Goal: Information Seeking & Learning: Learn about a topic

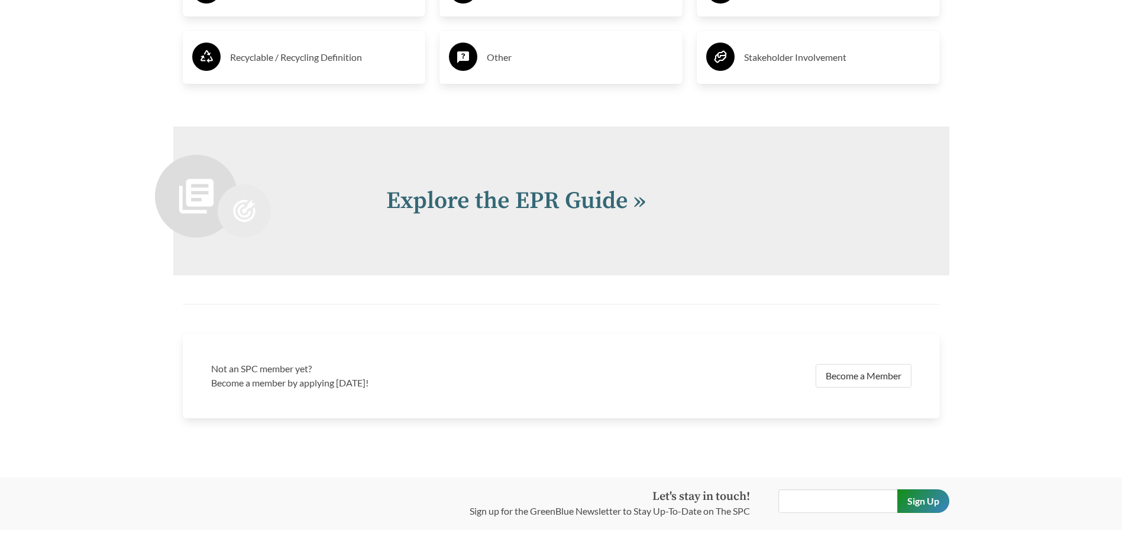
scroll to position [2543, 0]
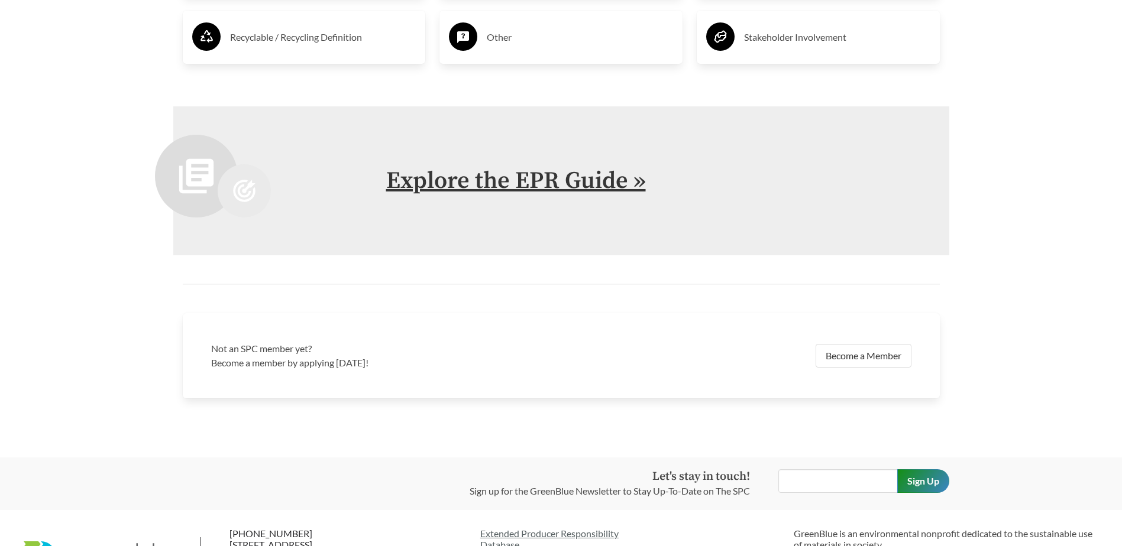
click at [506, 190] on link "Explore the EPR Guide »" at bounding box center [516, 181] width 260 height 30
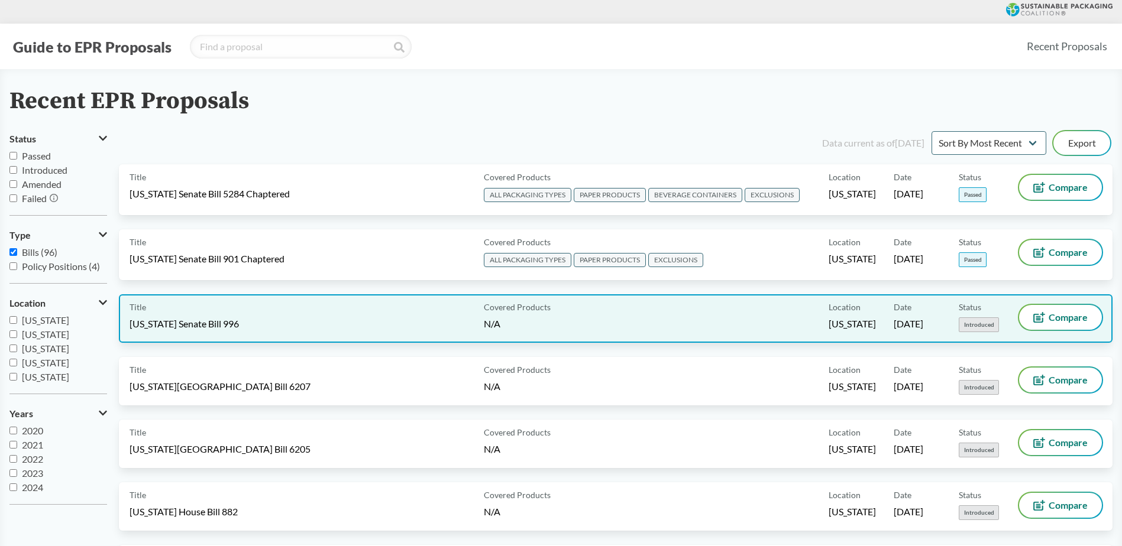
drag, startPoint x: 266, startPoint y: 319, endPoint x: 209, endPoint y: 326, distance: 56.6
click at [209, 326] on span "[US_STATE] Senate Bill 996" at bounding box center [184, 324] width 109 height 13
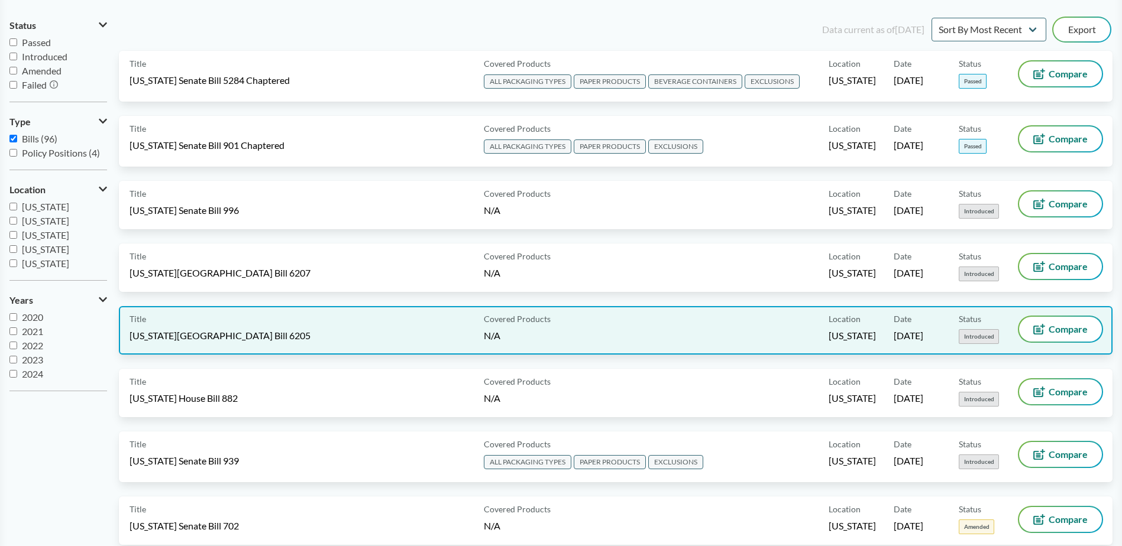
scroll to position [118, 0]
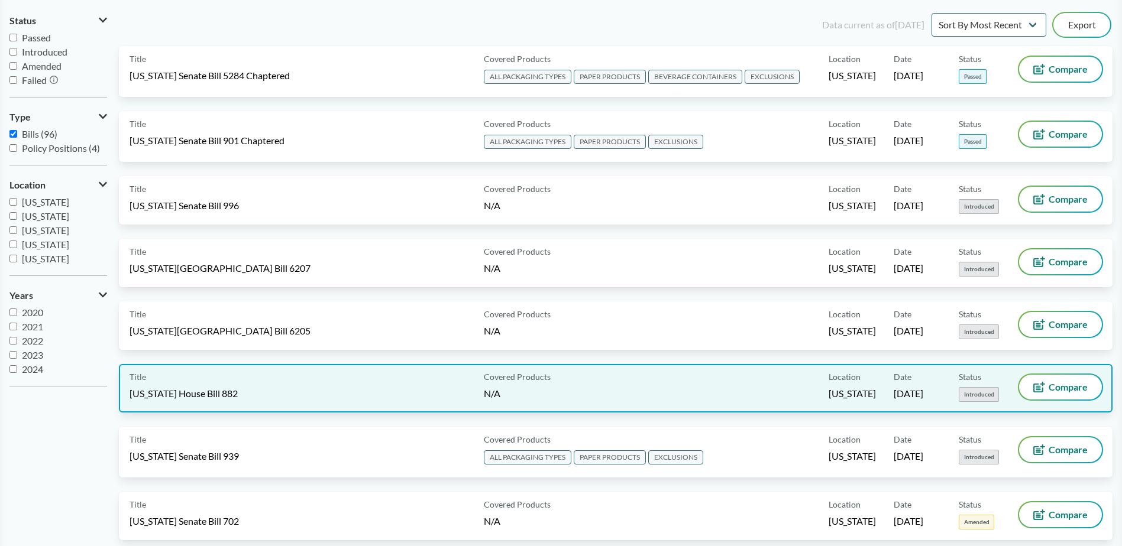
click at [373, 401] on div "Title North Carolina House Bill 882" at bounding box center [305, 388] width 350 height 27
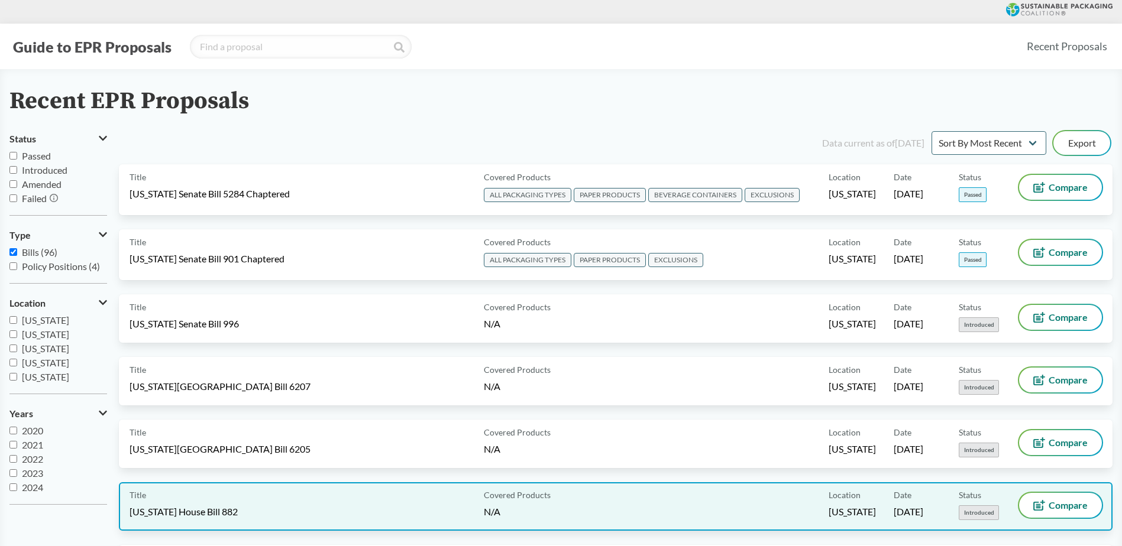
click at [425, 501] on div "Title North Carolina House Bill 882" at bounding box center [305, 506] width 350 height 27
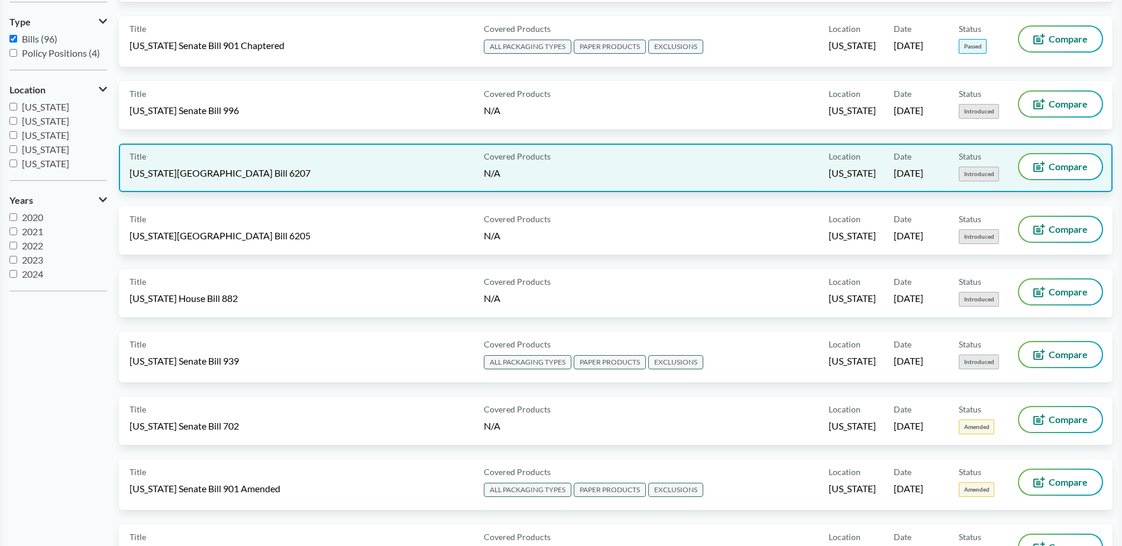
scroll to position [237, 0]
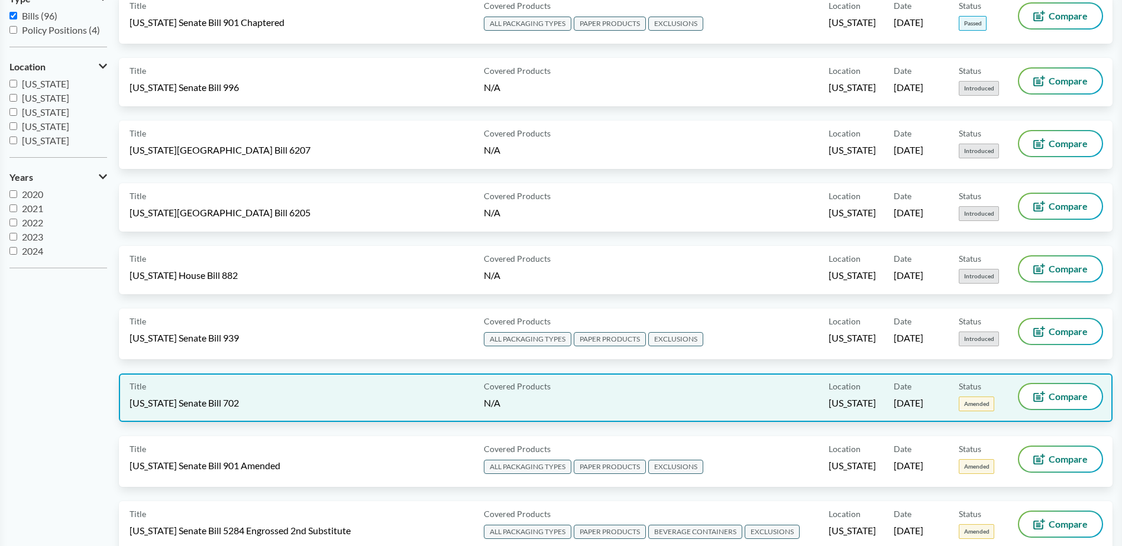
click at [176, 397] on span "[US_STATE] Senate Bill 702" at bounding box center [184, 403] width 109 height 13
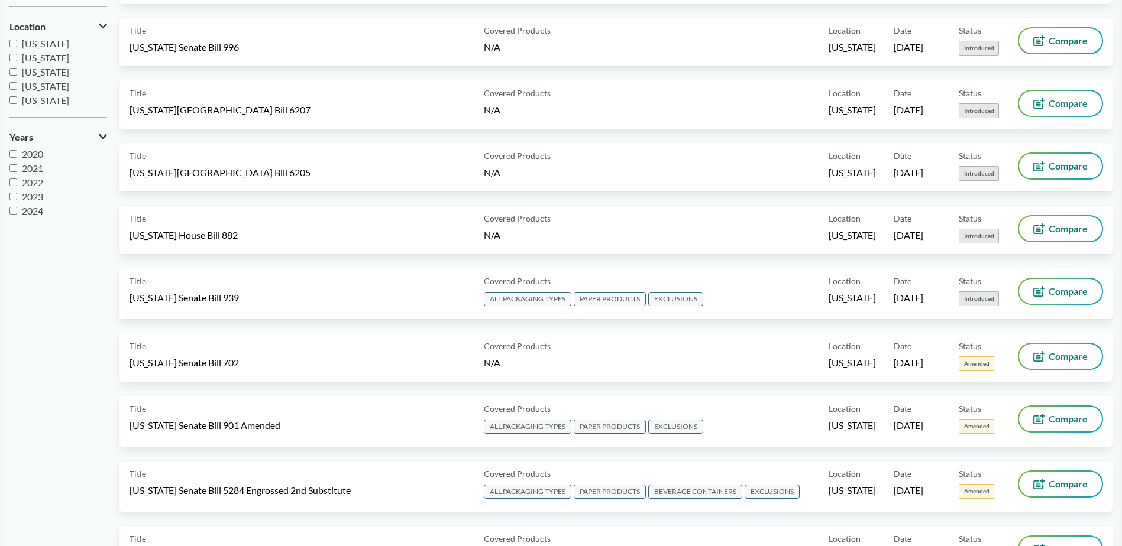
scroll to position [118, 0]
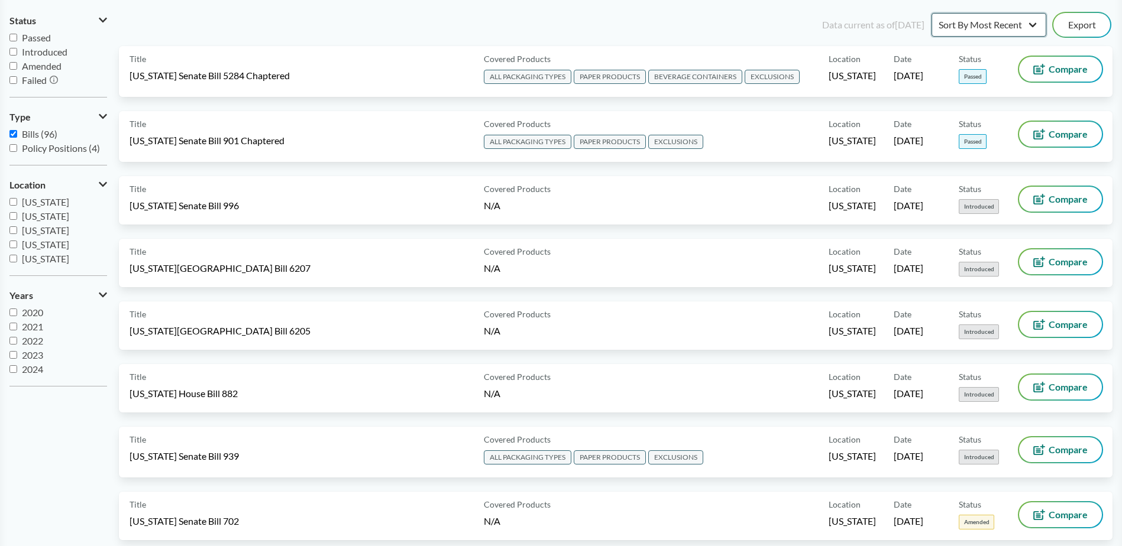
click at [988, 28] on select "Sort By Most Recent Sort By Status" at bounding box center [988, 25] width 115 height 24
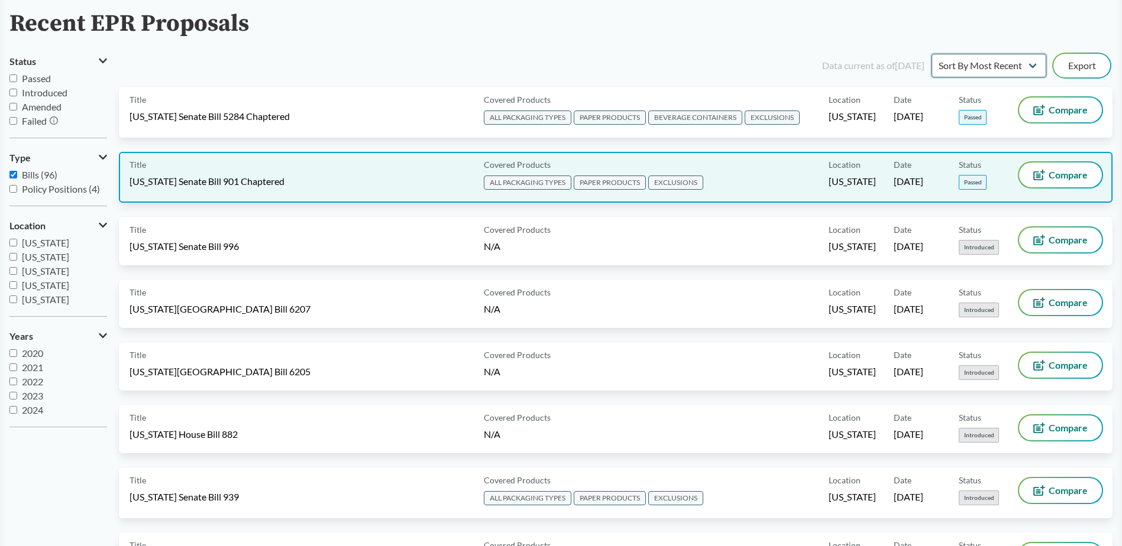
scroll to position [0, 0]
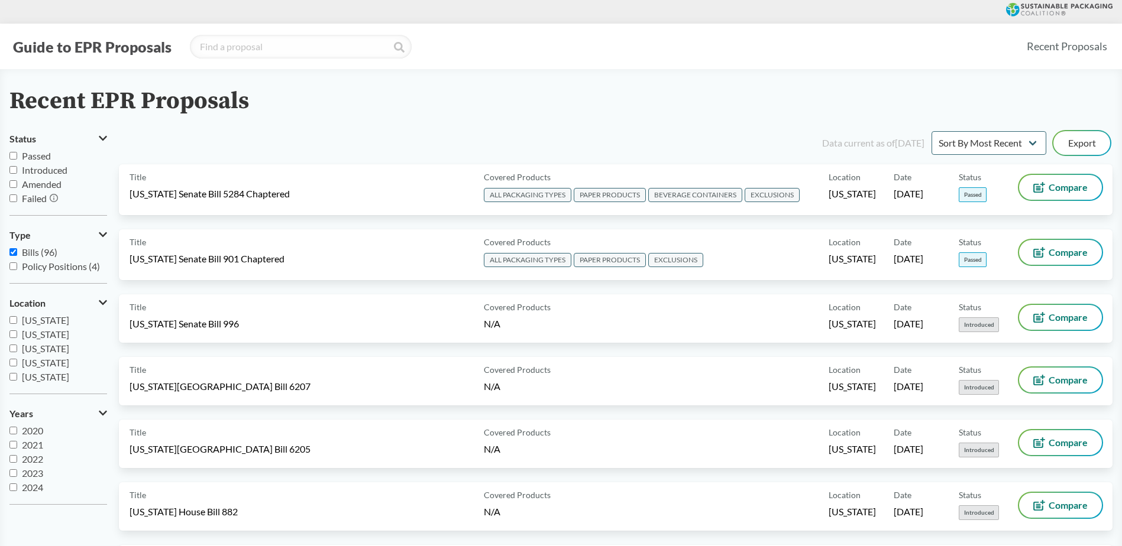
click at [12, 170] on input "Introduced" at bounding box center [13, 170] width 8 height 8
checkbox input "true"
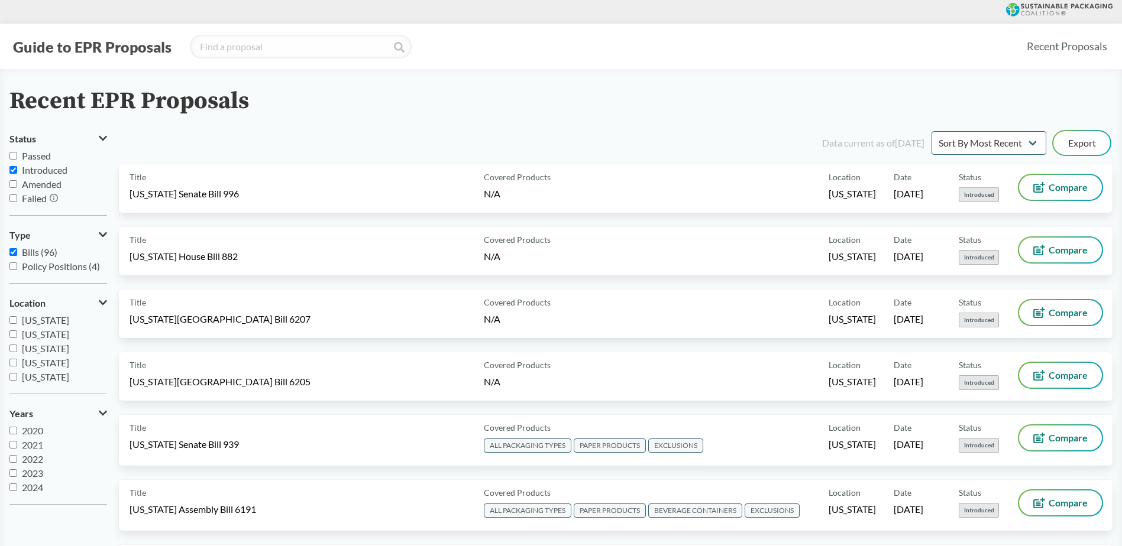
scroll to position [14, 0]
drag, startPoint x: 13, startPoint y: 488, endPoint x: 93, endPoint y: 460, distance: 85.5
click at [14, 488] on input "2025" at bounding box center [13, 488] width 8 height 8
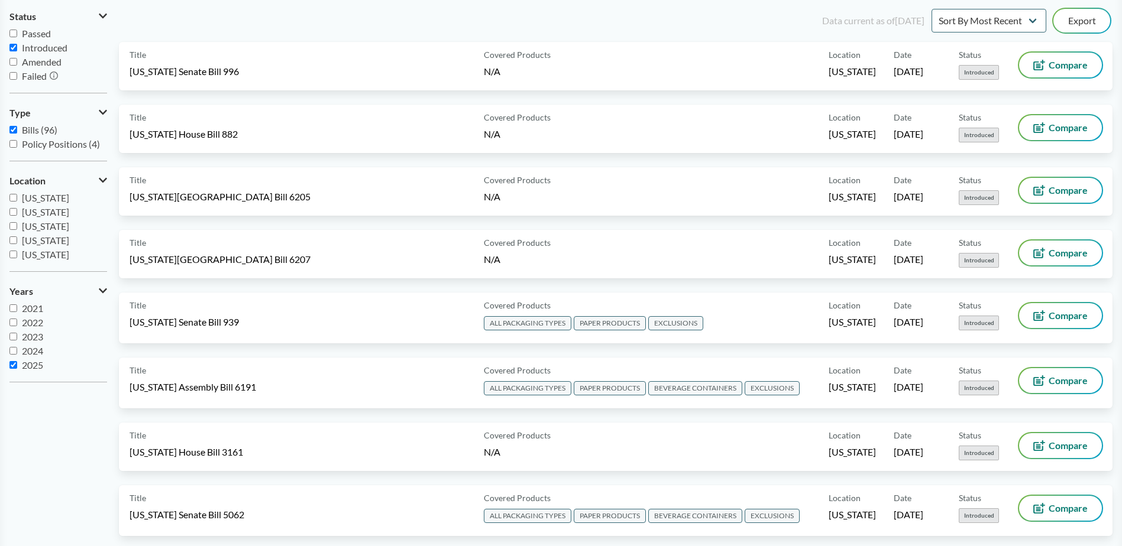
scroll to position [0, 0]
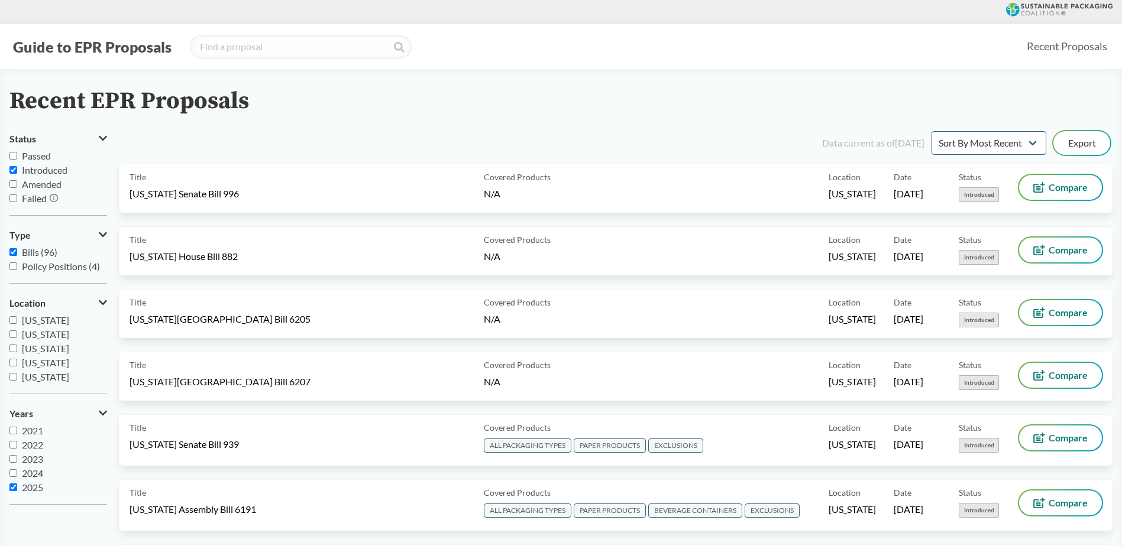
click at [16, 488] on input "2025" at bounding box center [13, 488] width 8 height 8
checkbox input "false"
click at [18, 370] on label "[US_STATE]" at bounding box center [58, 371] width 98 height 14
click at [17, 370] on input "[US_STATE]" at bounding box center [13, 371] width 8 height 8
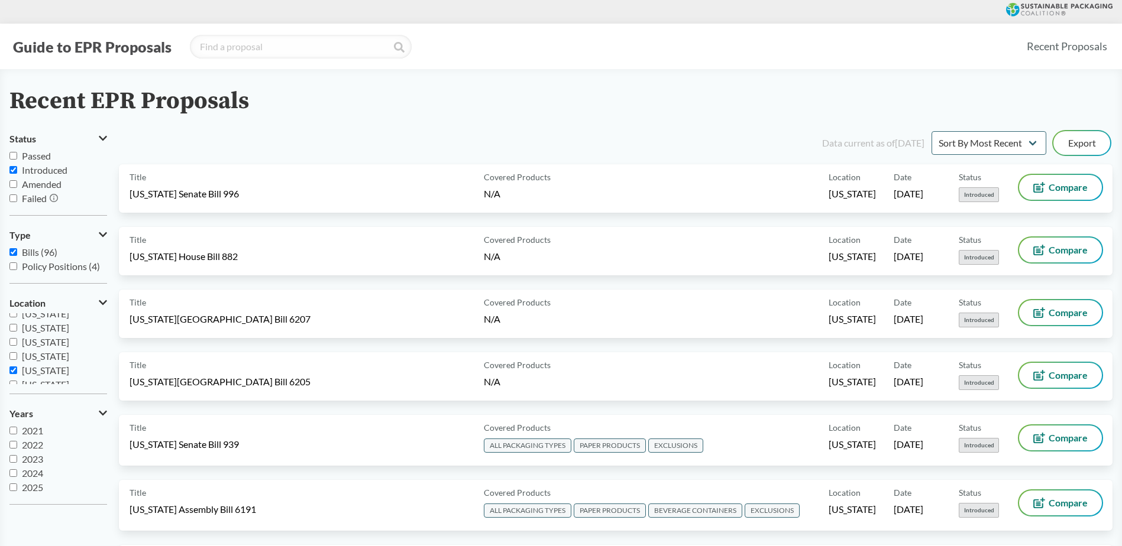
checkbox input "true"
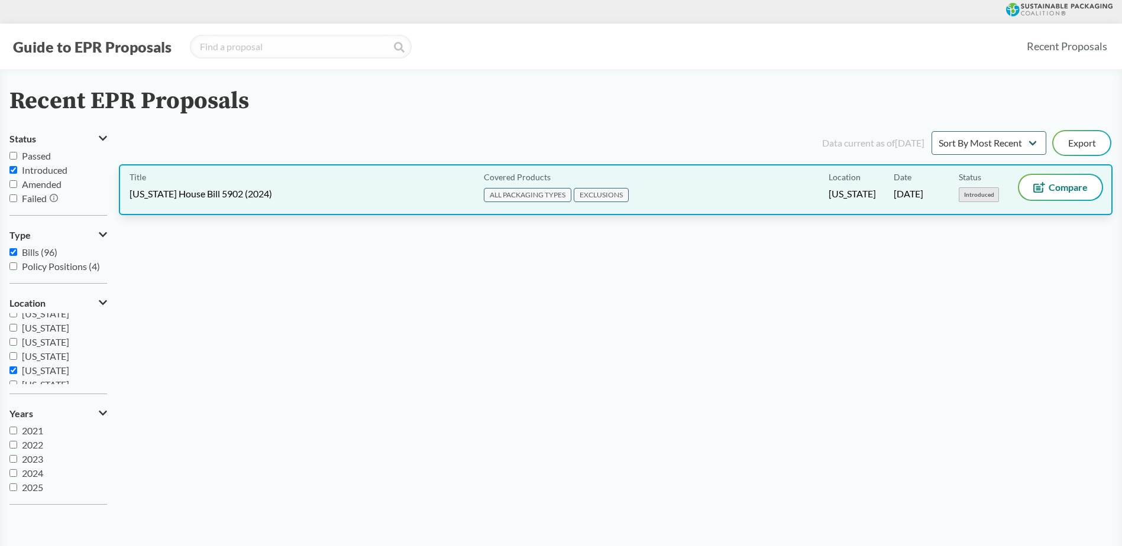
click at [245, 187] on div "Title Michigan House Bill 5902 (2024)" at bounding box center [305, 190] width 350 height 30
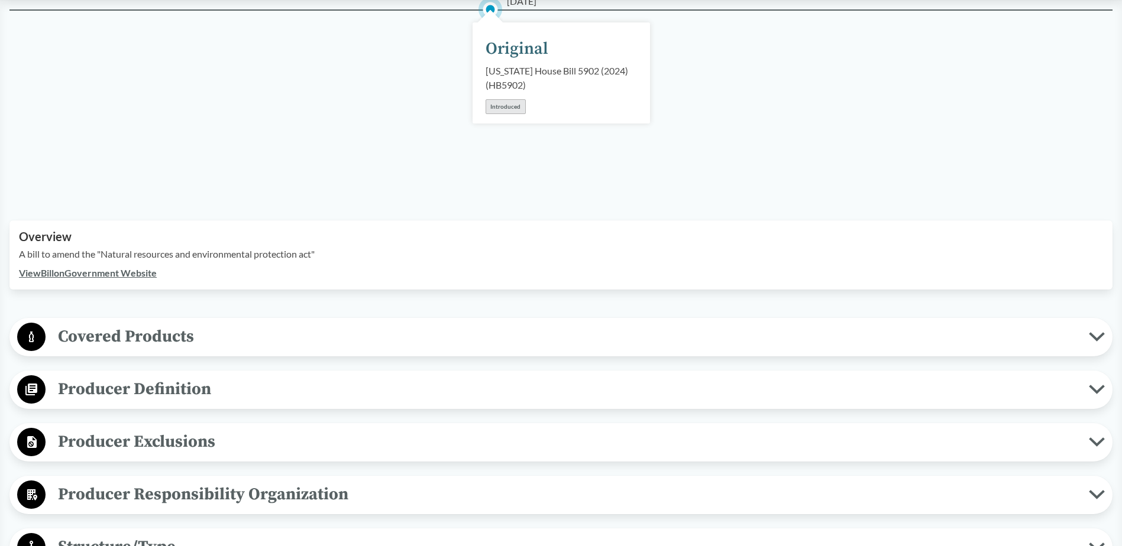
scroll to position [177, 0]
click at [37, 337] on circle at bounding box center [31, 336] width 28 height 28
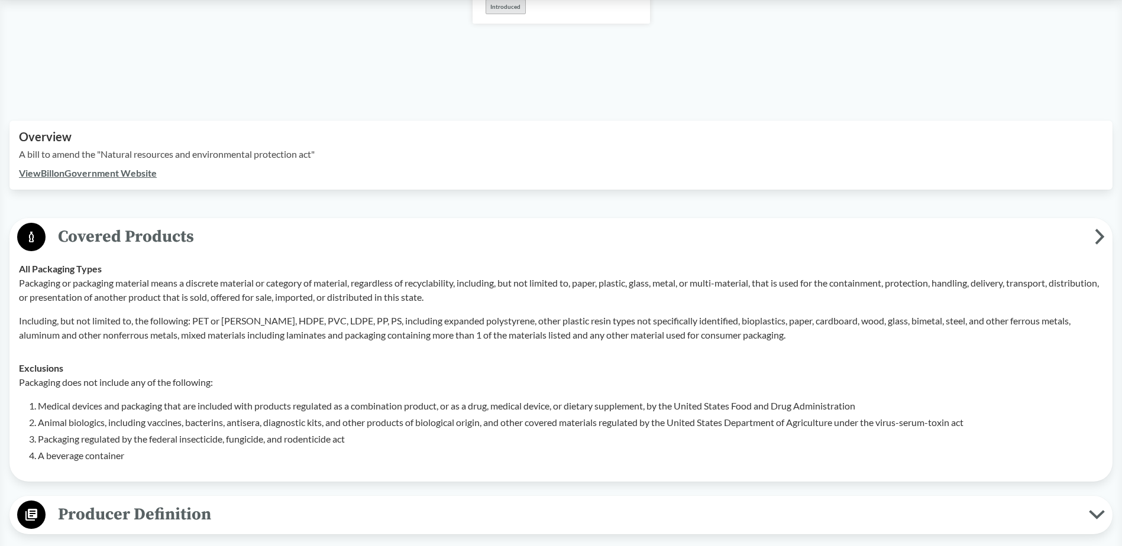
scroll to position [296, 0]
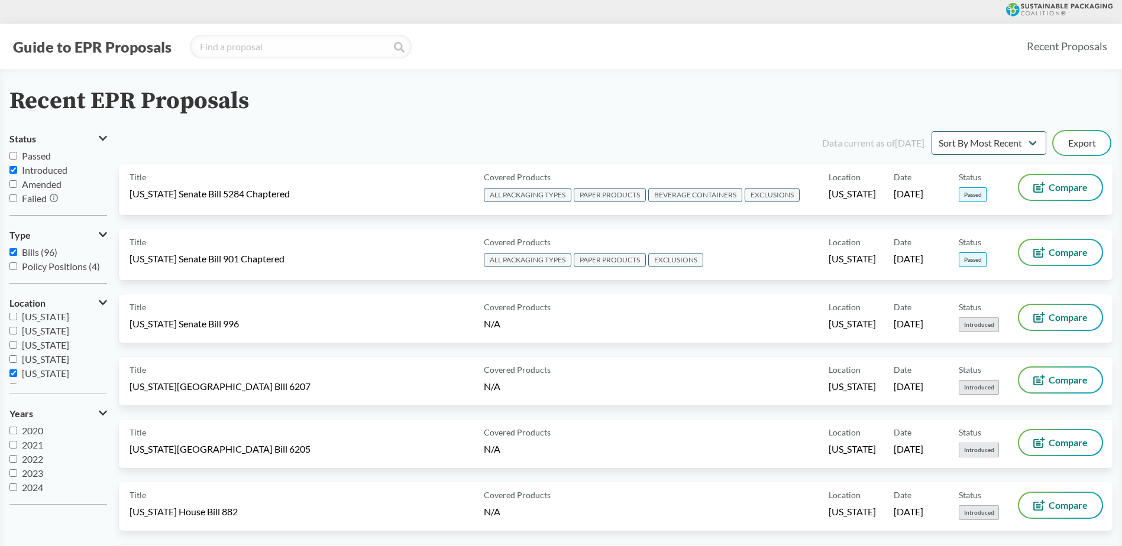
scroll to position [121, 0]
click at [14, 357] on input "[US_STATE]" at bounding box center [13, 355] width 8 height 8
checkbox input "false"
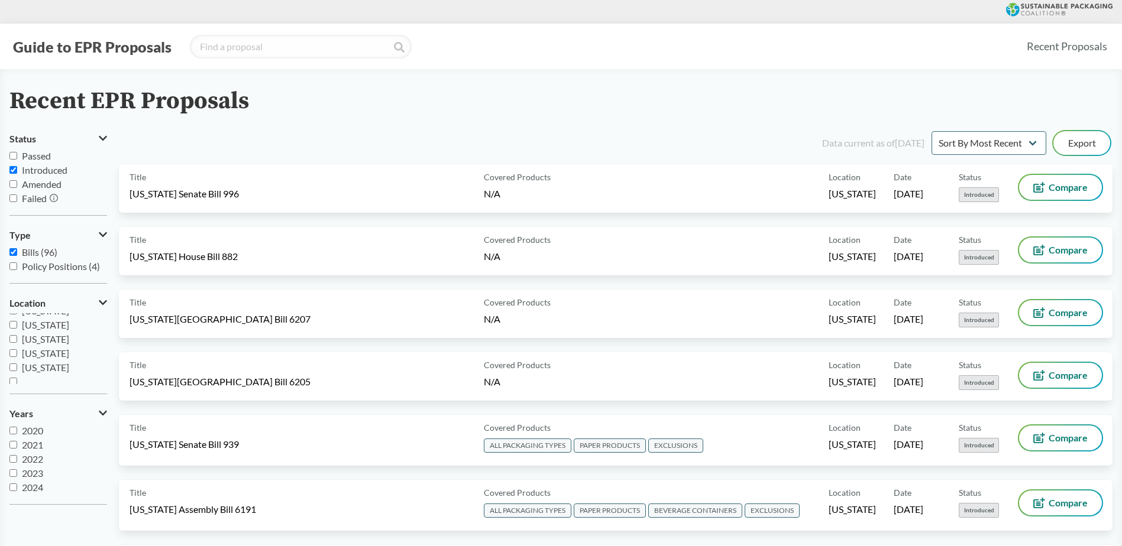
scroll to position [255, 0]
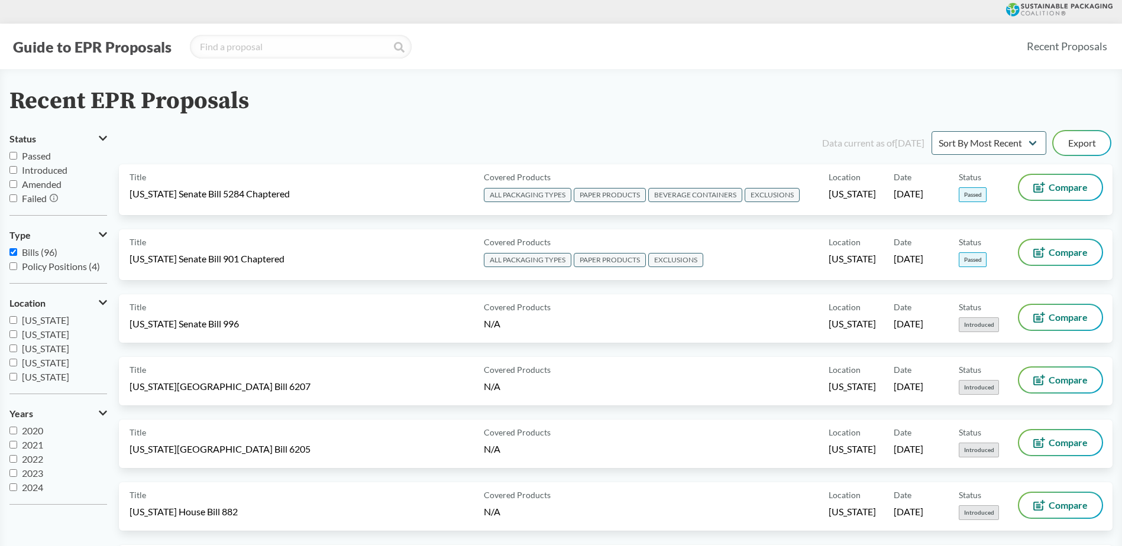
scroll to position [90, 0]
click at [16, 344] on input "[US_STATE]" at bounding box center [13, 344] width 8 height 8
checkbox input "true"
